Goal: Navigation & Orientation: Find specific page/section

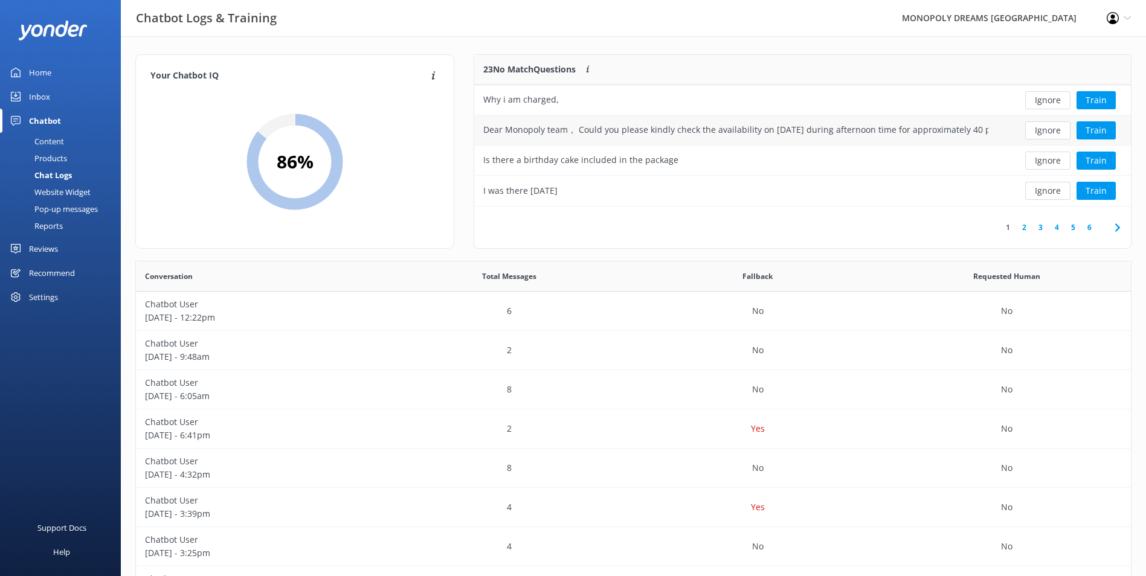
scroll to position [414, 986]
click at [1049, 95] on button "Ignore" at bounding box center [1047, 100] width 45 height 18
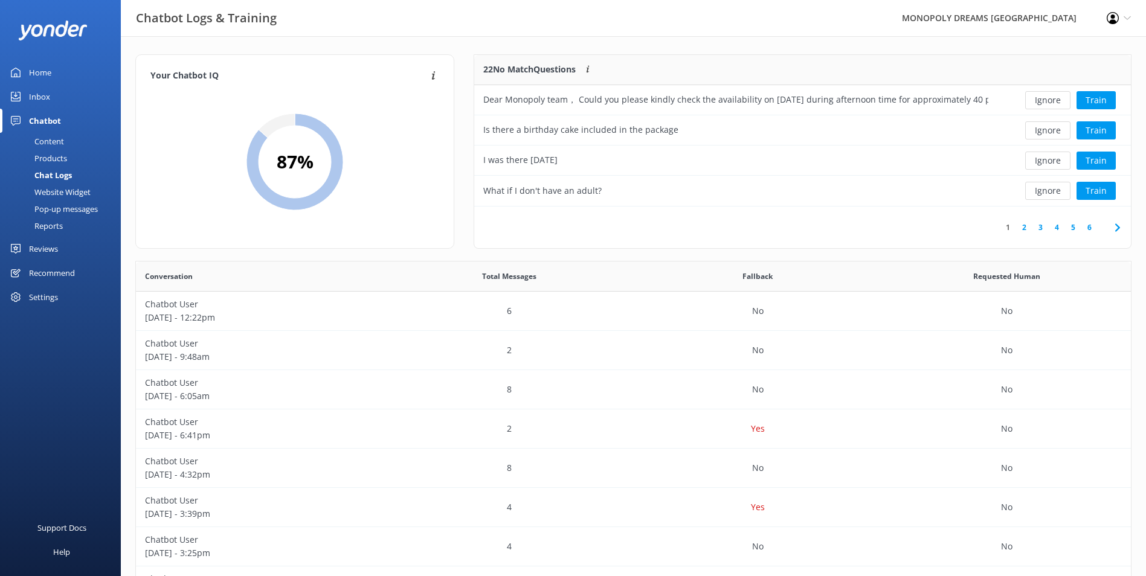
click at [1049, 95] on button "Ignore" at bounding box center [1047, 100] width 45 height 18
click at [1036, 100] on button "Ignore" at bounding box center [1047, 100] width 45 height 18
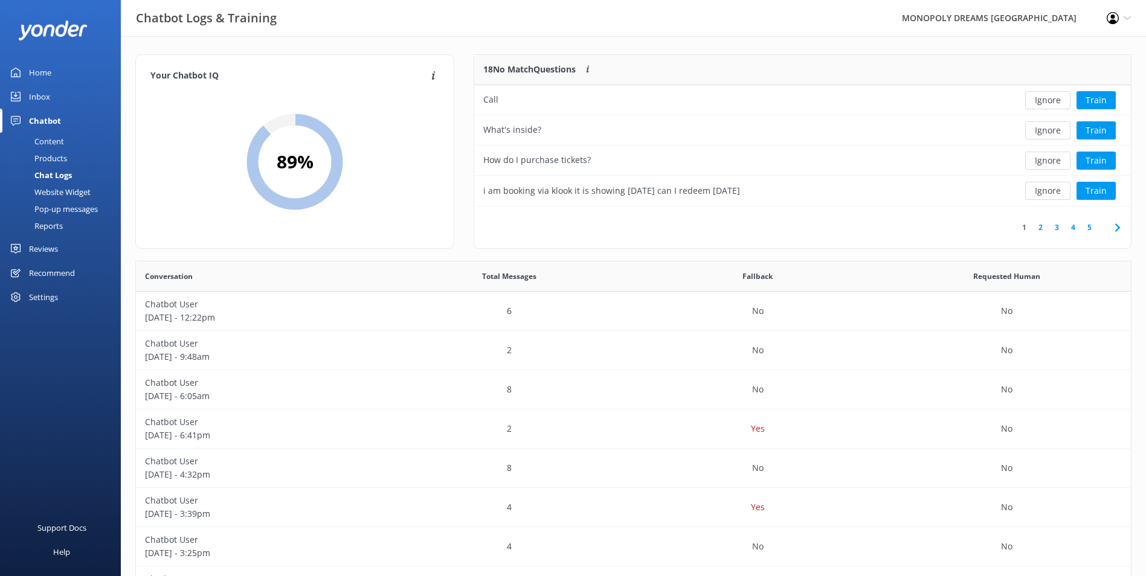
click at [1036, 100] on button "Ignore" at bounding box center [1047, 100] width 45 height 18
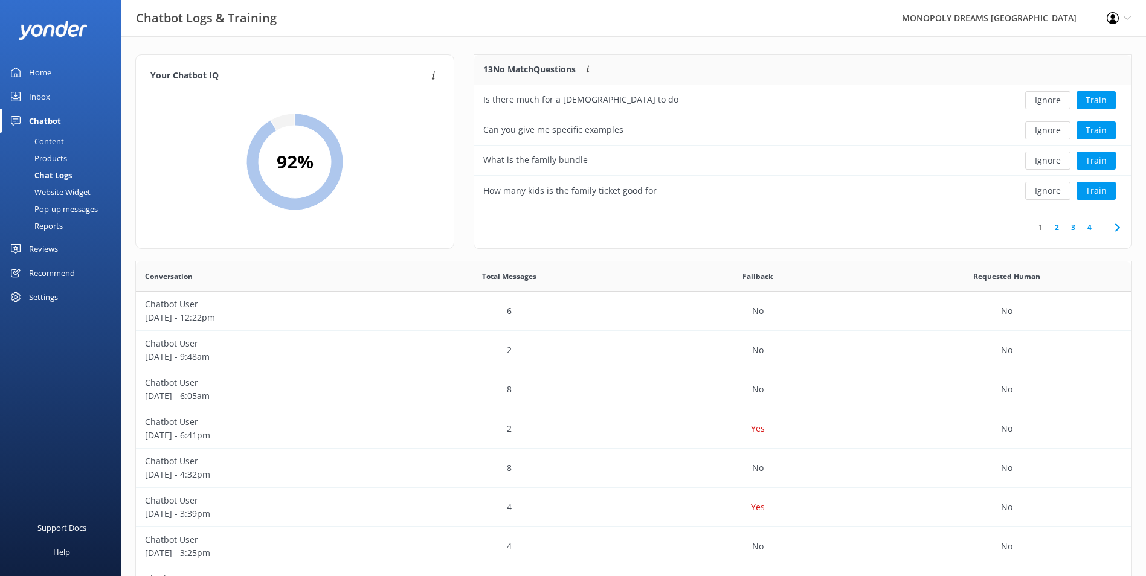
click at [1036, 100] on button "Ignore" at bounding box center [1047, 100] width 45 height 18
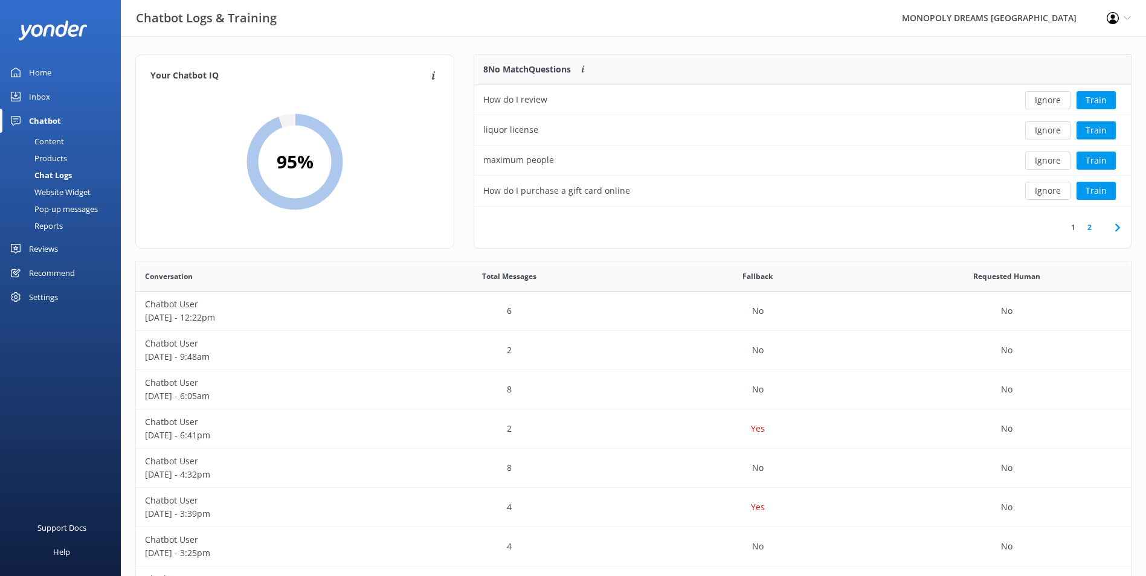
click at [1036, 100] on button "Ignore" at bounding box center [1047, 100] width 45 height 18
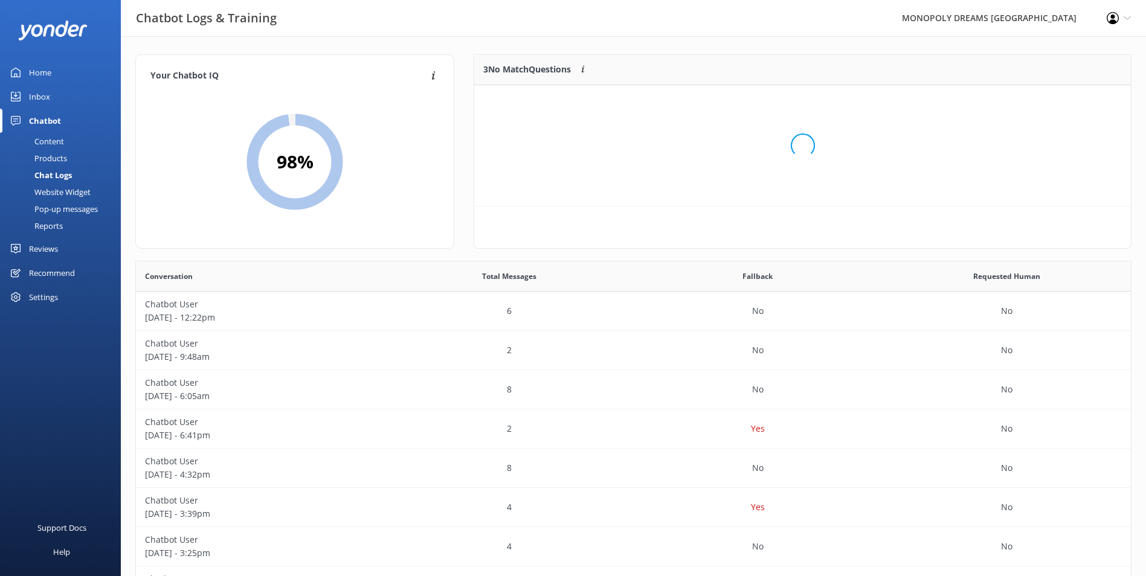
scroll to position [112, 647]
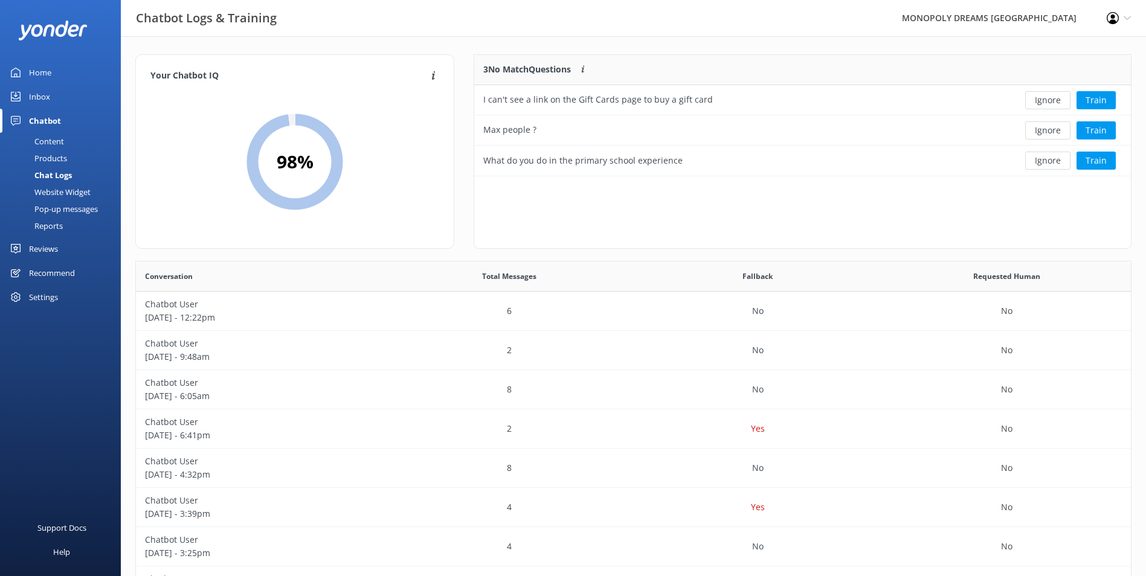
click at [1036, 100] on button "Ignore" at bounding box center [1047, 100] width 45 height 18
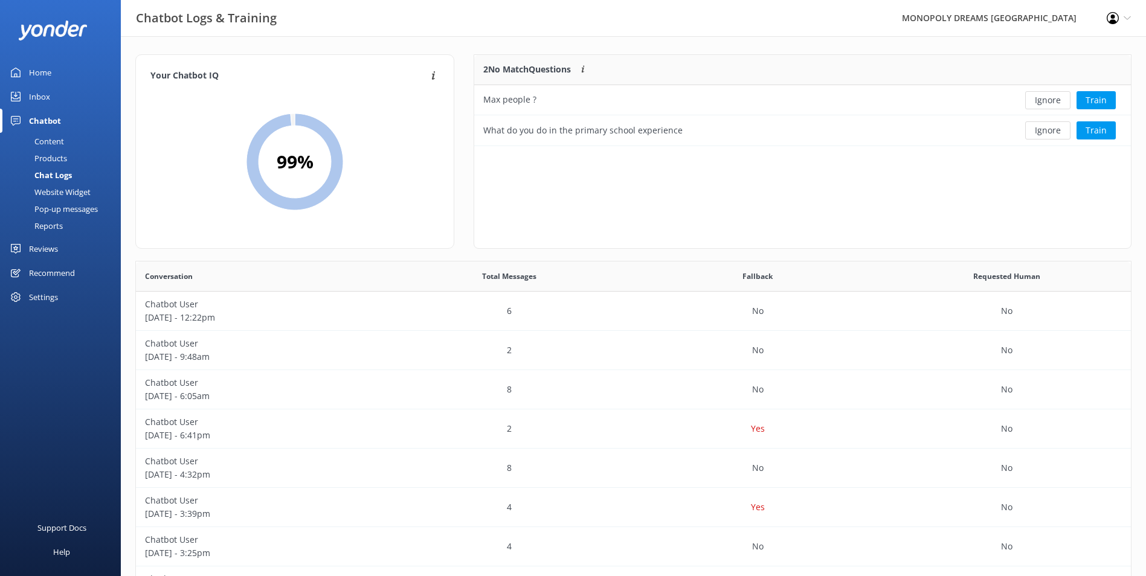
scroll to position [82, 647]
click at [1036, 100] on button "Ignore" at bounding box center [1047, 100] width 45 height 18
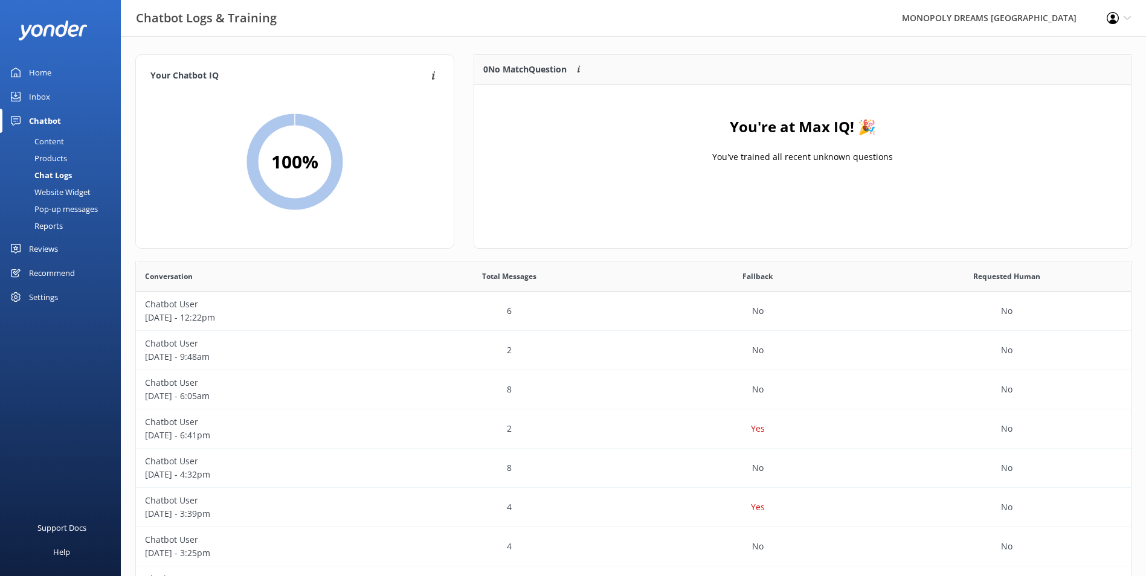
scroll to position [142, 647]
click at [60, 121] on div "Chatbot" at bounding box center [45, 121] width 32 height 24
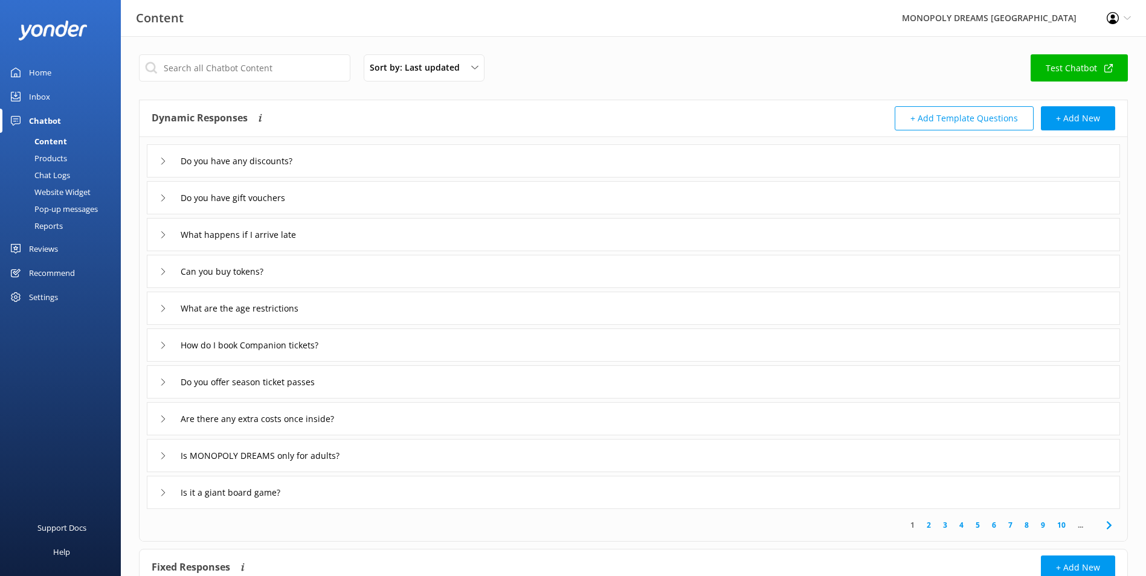
click at [38, 73] on div "Home" at bounding box center [40, 72] width 22 height 24
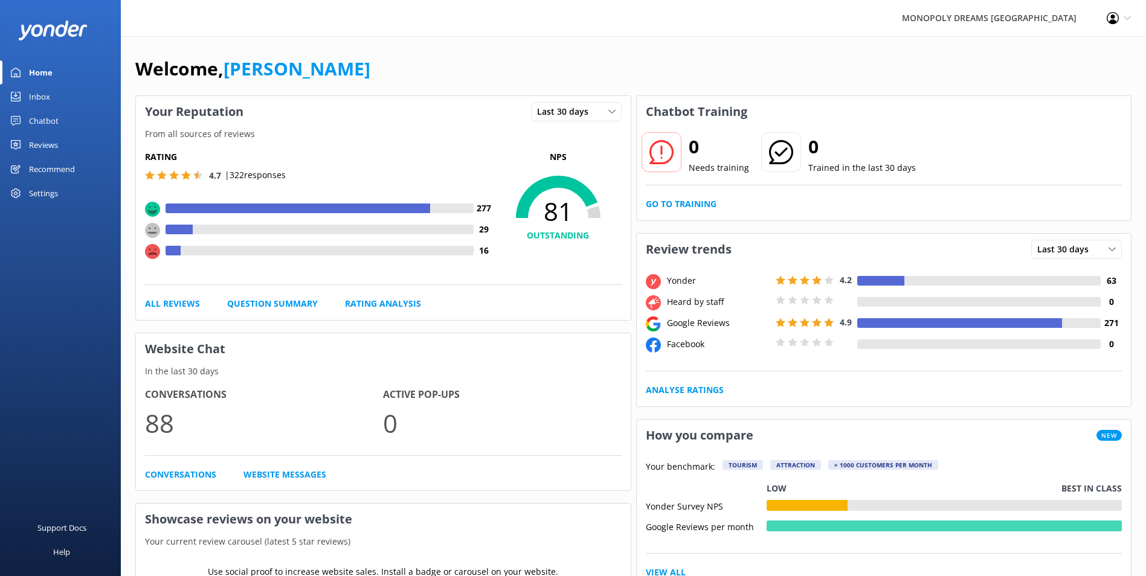
click at [517, 111] on div "Your Reputation Last 30 days Last 7 days Last 30 days" at bounding box center [383, 111] width 495 height 31
click at [561, 111] on span "Last 30 days" at bounding box center [566, 111] width 59 height 13
click at [567, 146] on link "Last 7 days" at bounding box center [586, 136] width 108 height 24
click at [591, 115] on div "Last 7 days" at bounding box center [576, 111] width 85 height 13
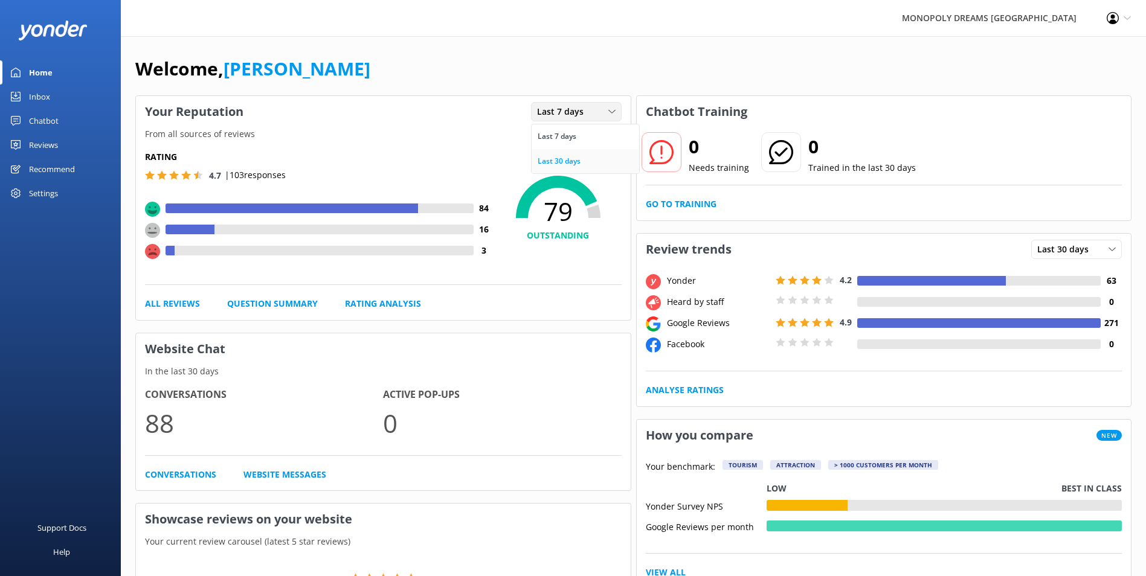
click at [581, 156] on link "Last 30 days" at bounding box center [586, 161] width 108 height 24
click at [41, 92] on div "Inbox" at bounding box center [39, 97] width 21 height 24
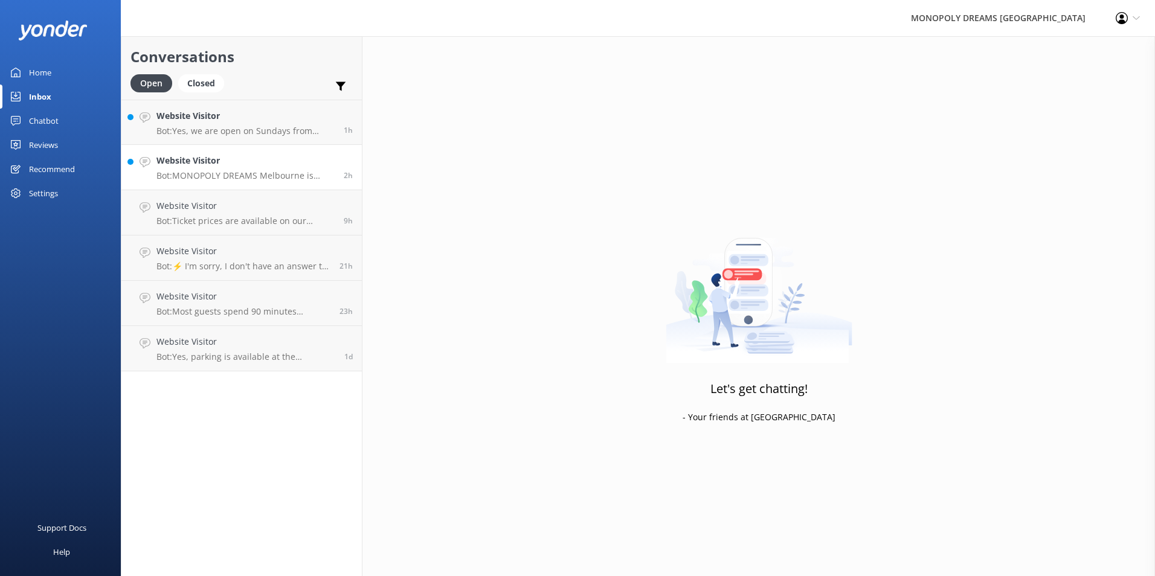
click at [211, 159] on h4 "Website Visitor" at bounding box center [245, 160] width 178 height 13
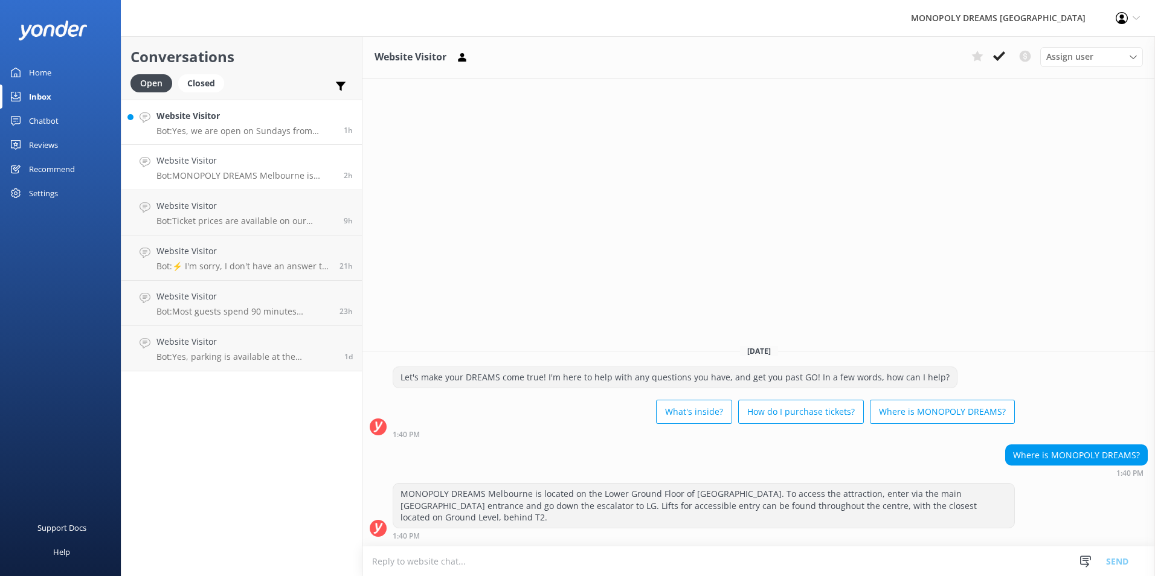
click at [237, 133] on p "Bot: Yes, we are open on Sundays from 10:00 AM to 7:00 PM." at bounding box center [245, 131] width 178 height 11
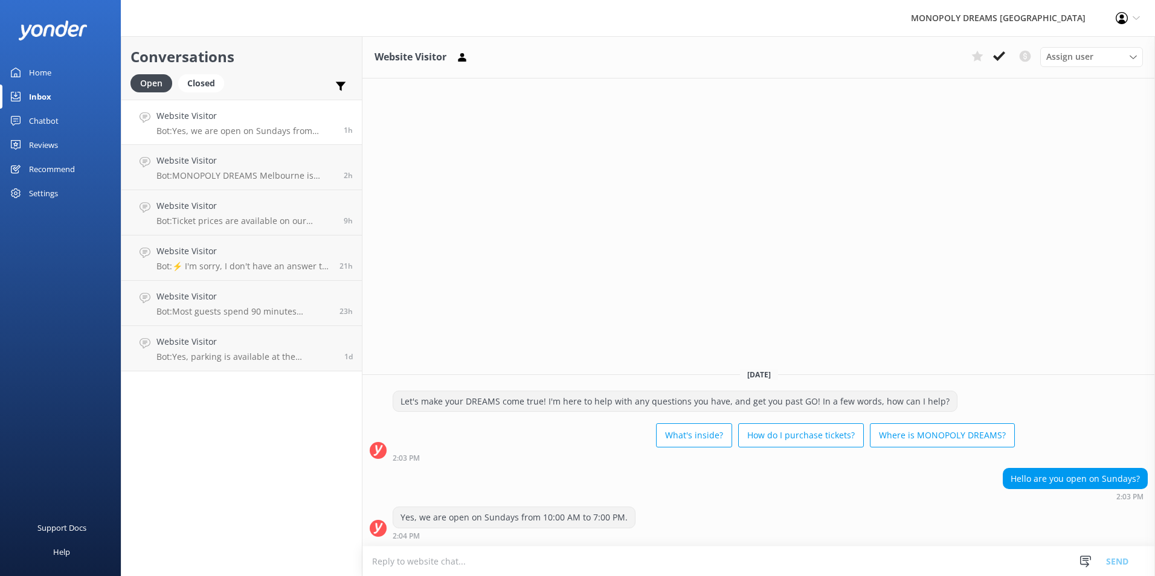
click at [33, 76] on div "Home" at bounding box center [40, 72] width 22 height 24
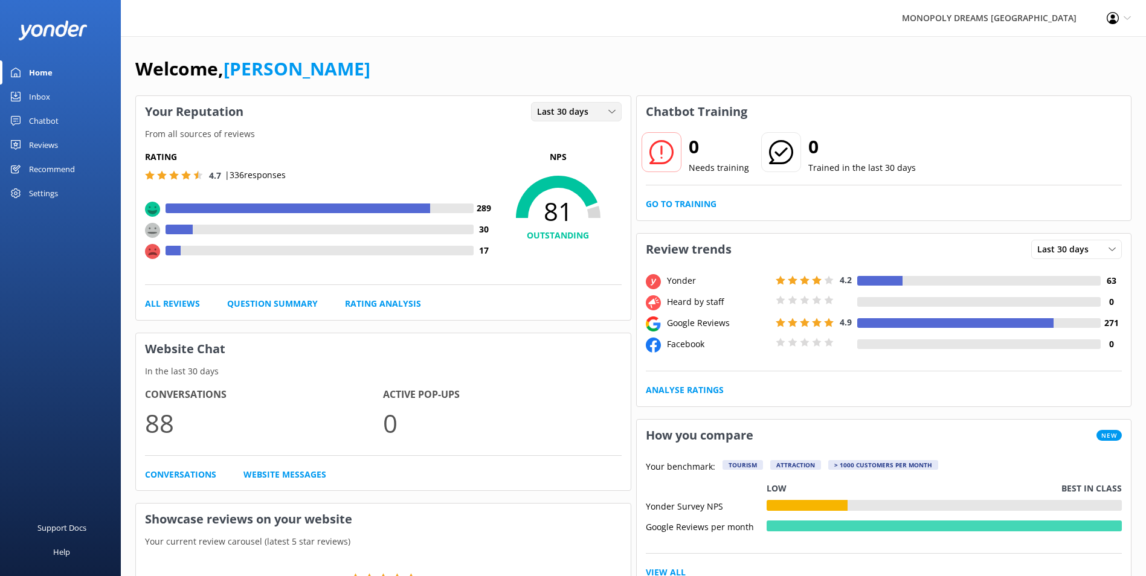
click at [598, 103] on div "Last 30 days Last 7 days Last 30 days" at bounding box center [576, 111] width 91 height 19
click at [582, 133] on link "Last 7 days" at bounding box center [586, 136] width 108 height 24
click at [591, 111] on div "Last 7 days" at bounding box center [576, 111] width 85 height 13
click at [581, 162] on link "Last 30 days" at bounding box center [586, 161] width 108 height 24
click at [585, 116] on span "Last 30 days" at bounding box center [566, 111] width 59 height 13
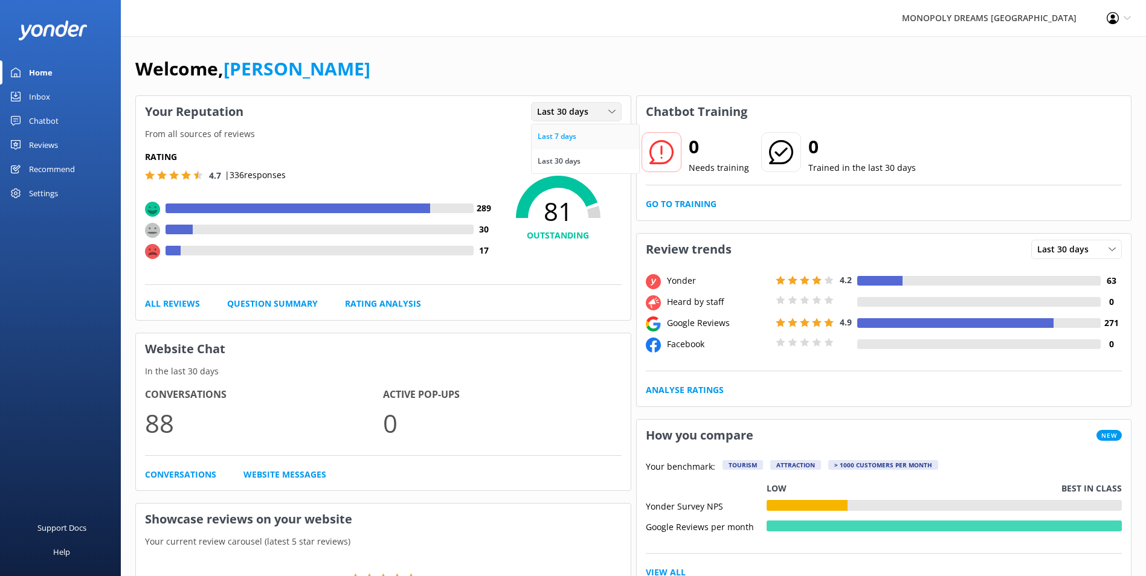
click at [582, 132] on link "Last 7 days" at bounding box center [586, 136] width 108 height 24
click at [604, 109] on div "Last 7 days" at bounding box center [576, 111] width 85 height 13
click at [588, 159] on link "Last 30 days" at bounding box center [586, 161] width 108 height 24
click at [604, 115] on div "Last 30 days" at bounding box center [576, 111] width 85 height 13
click at [601, 132] on link "Last 7 days" at bounding box center [586, 136] width 108 height 24
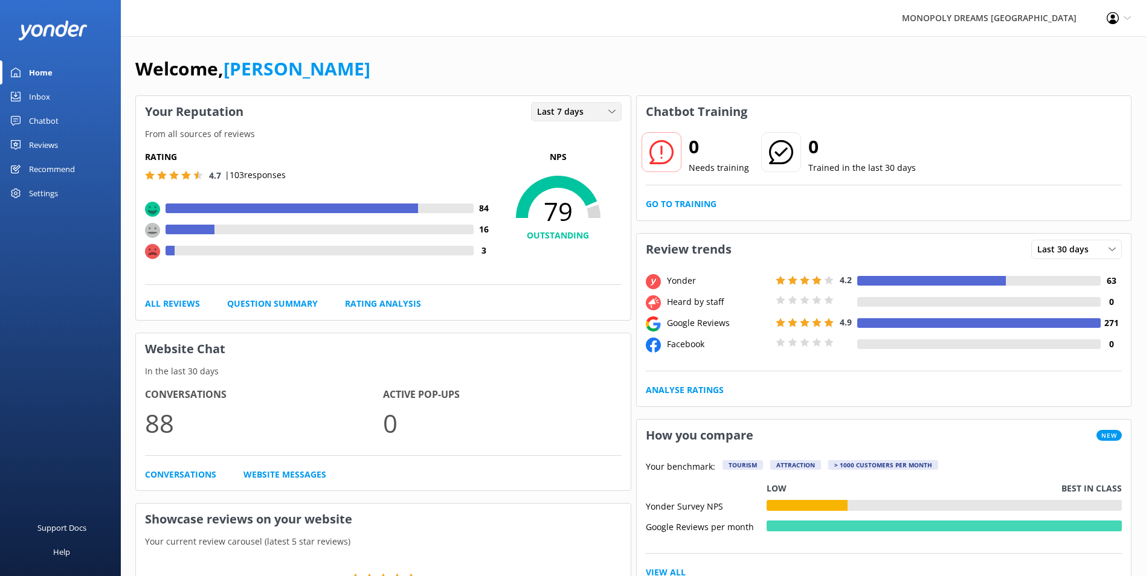
click at [578, 113] on span "Last 7 days" at bounding box center [564, 111] width 54 height 13
click at [559, 158] on div "Last 30 days" at bounding box center [559, 161] width 43 height 12
click at [577, 120] on div "Last 30 days Last 7 days Last 30 days" at bounding box center [576, 111] width 91 height 19
click at [568, 138] on div "Last 7 days" at bounding box center [557, 137] width 39 height 12
click at [36, 138] on div "Reviews" at bounding box center [43, 145] width 29 height 24
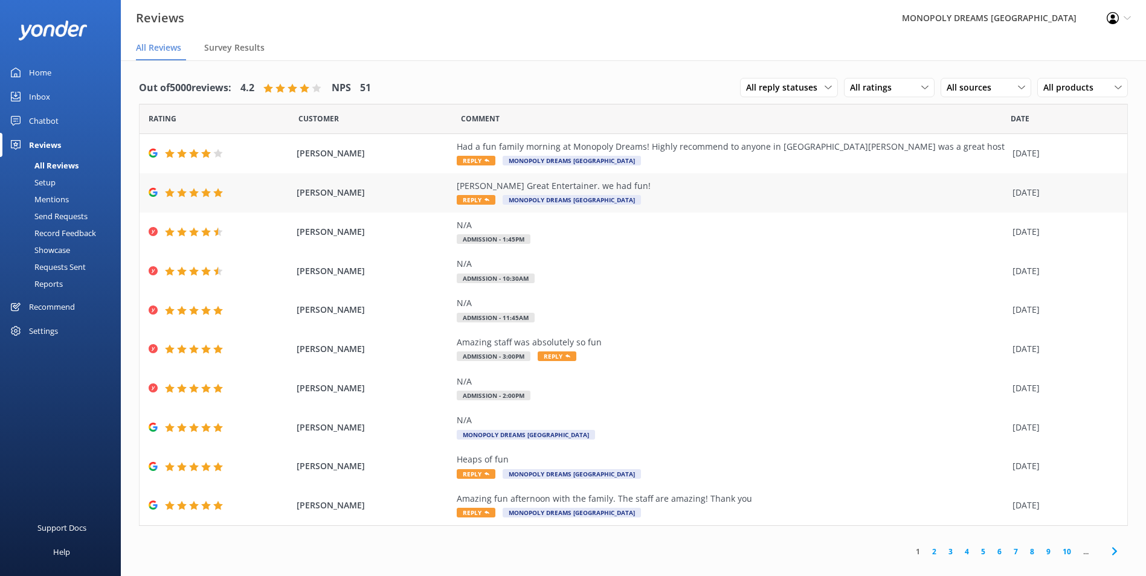
scroll to position [2, 0]
click at [1107, 558] on icon at bounding box center [1114, 551] width 15 height 15
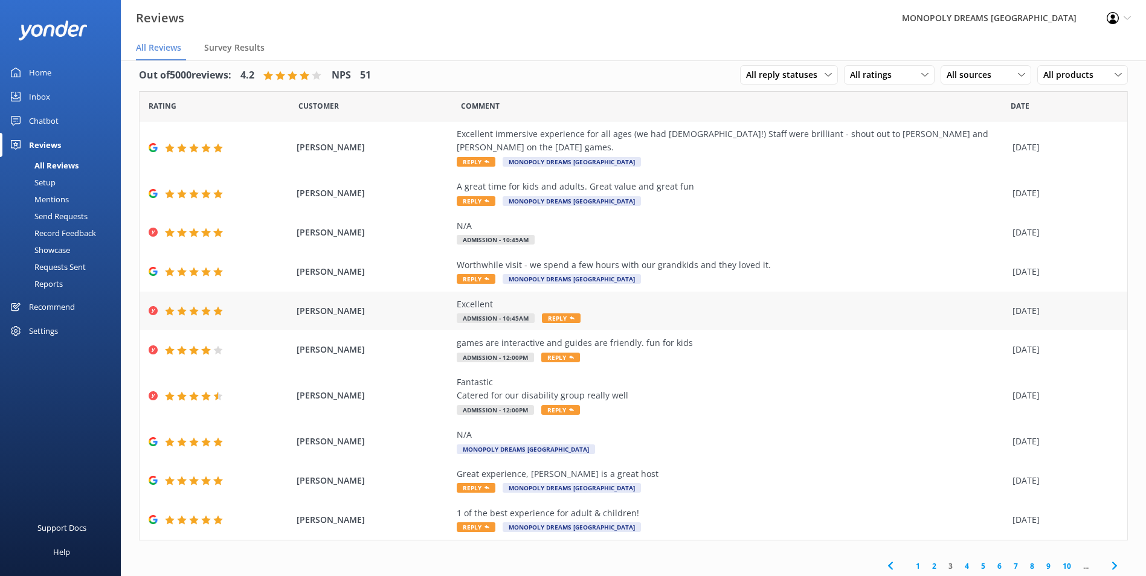
scroll to position [16, 0]
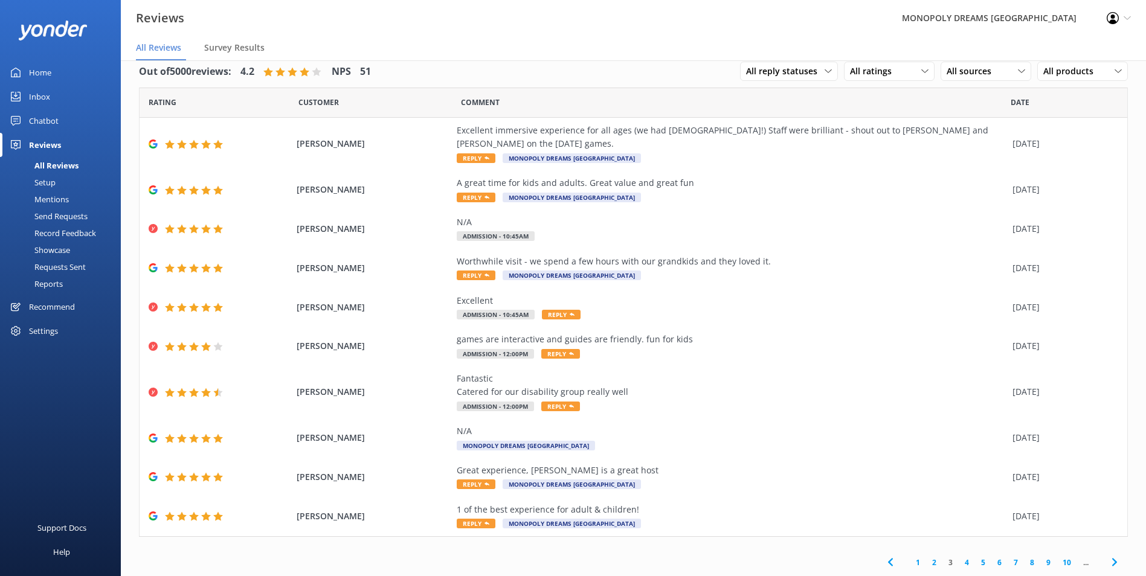
click at [910, 563] on link "1" at bounding box center [918, 562] width 16 height 11
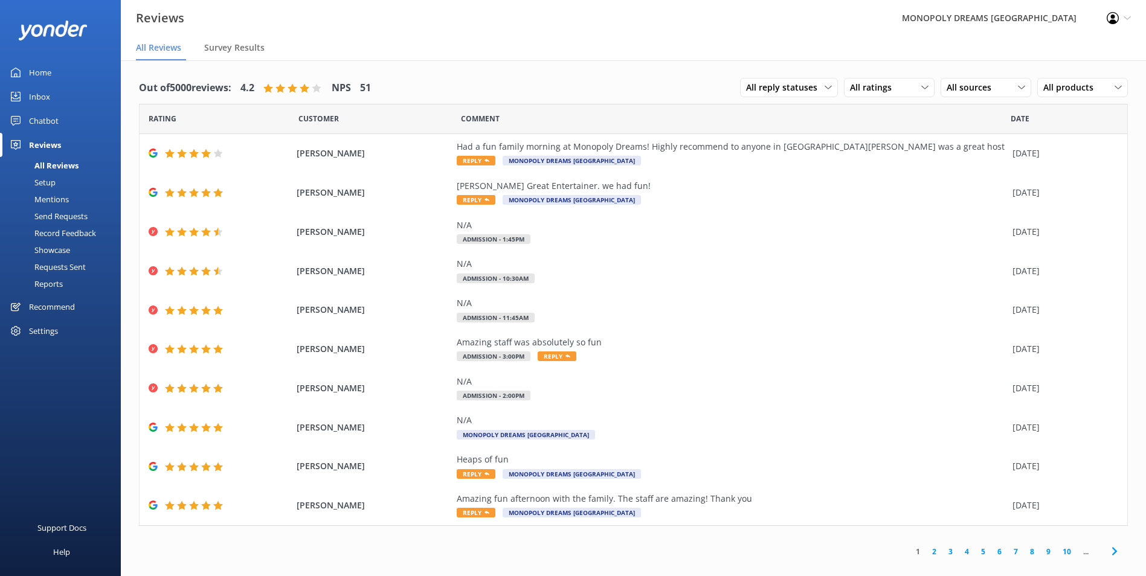
click at [46, 75] on div "Home" at bounding box center [40, 72] width 22 height 24
